Goal: Check status: Check status

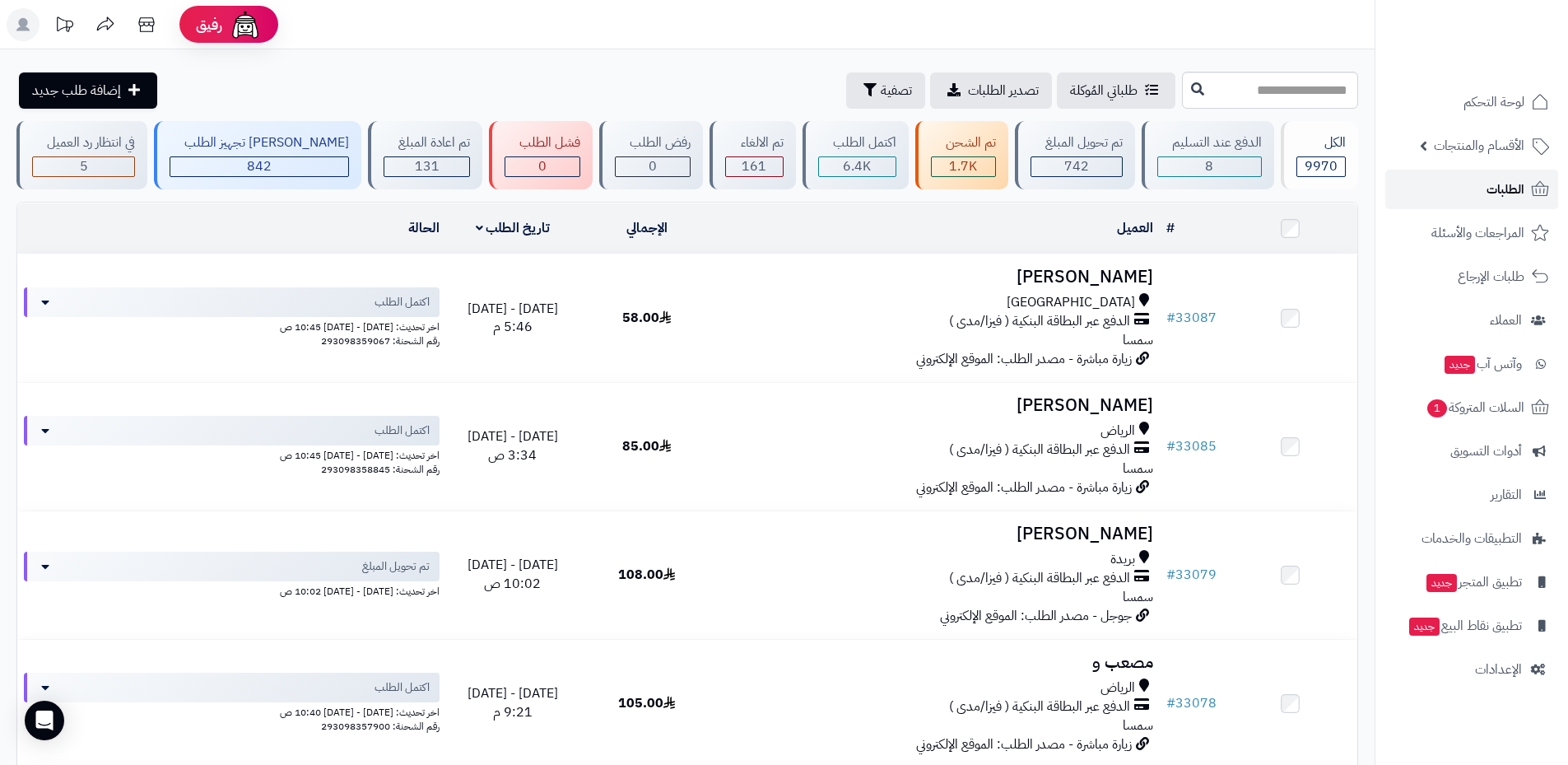
click at [1496, 186] on span "الطلبات" at bounding box center [1505, 189] width 37 height 23
